Goal: Information Seeking & Learning: Learn about a topic

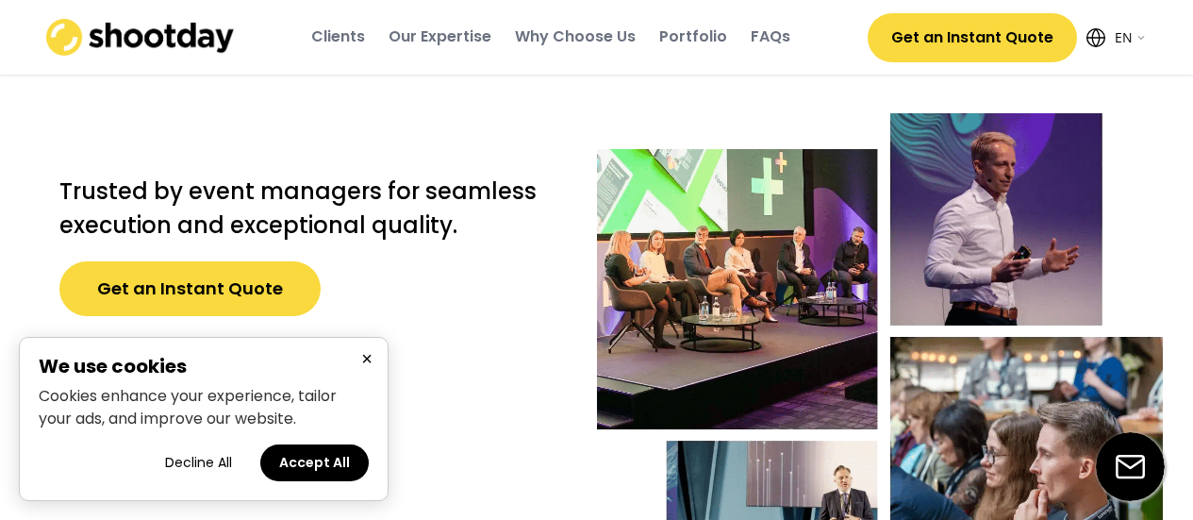
select select ""en""
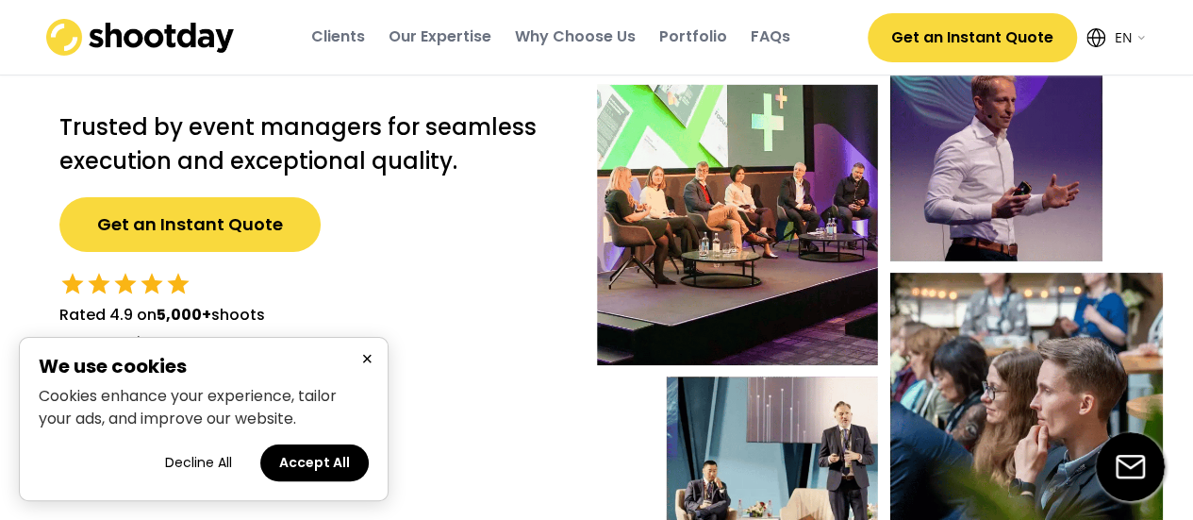
scroll to position [94, 0]
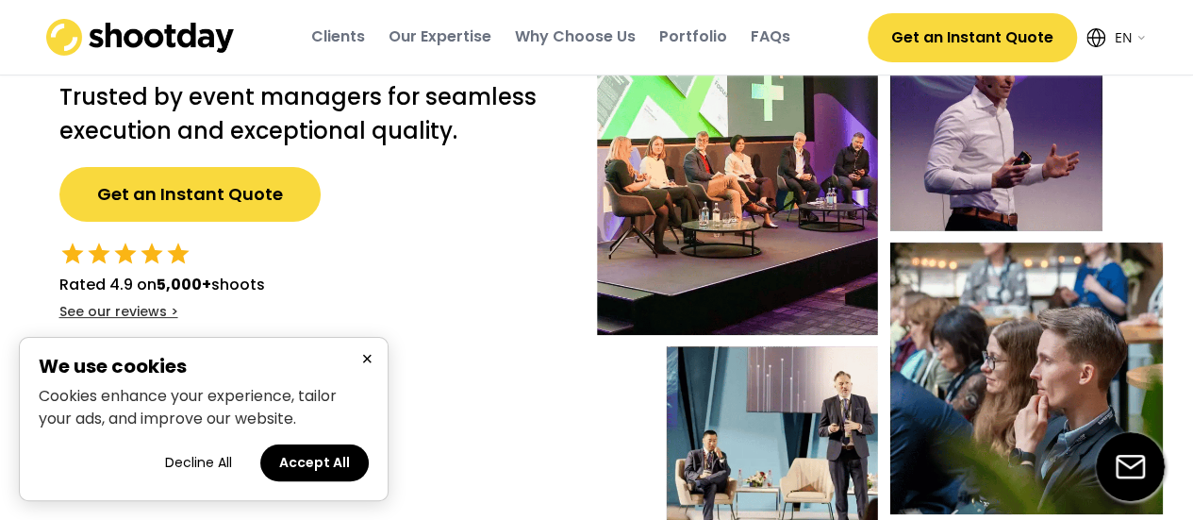
click at [308, 446] on button "Accept All" at bounding box center [314, 462] width 108 height 37
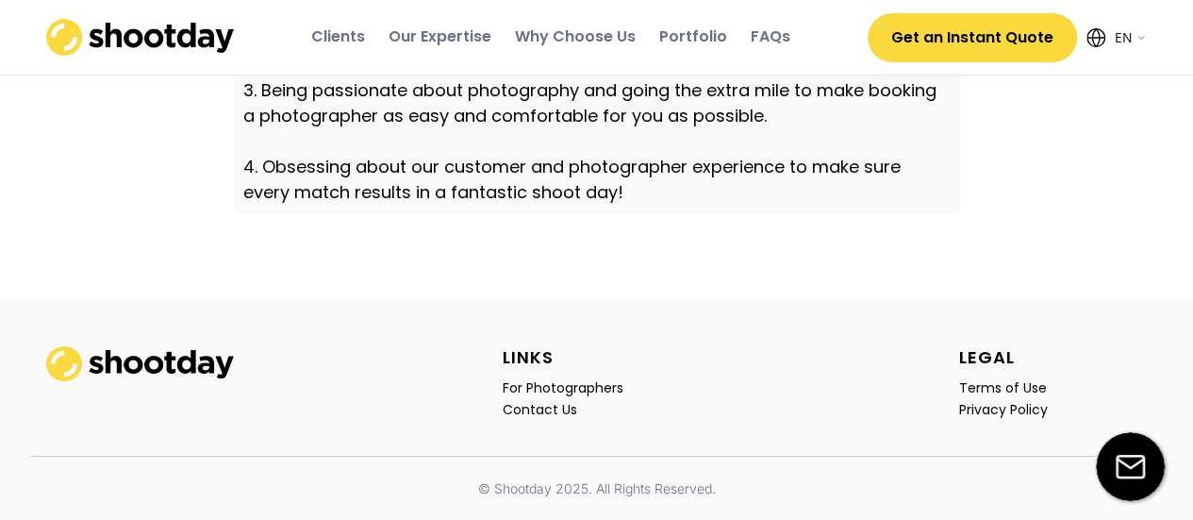
scroll to position [6792, 0]
click at [543, 396] on div "For Photographers" at bounding box center [563, 387] width 121 height 17
